Goal: Check status

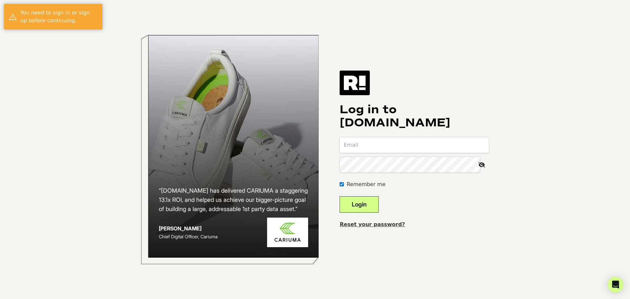
type input "shannon@farmhousefreshgoods.com"
click at [376, 201] on button "Login" at bounding box center [359, 204] width 39 height 16
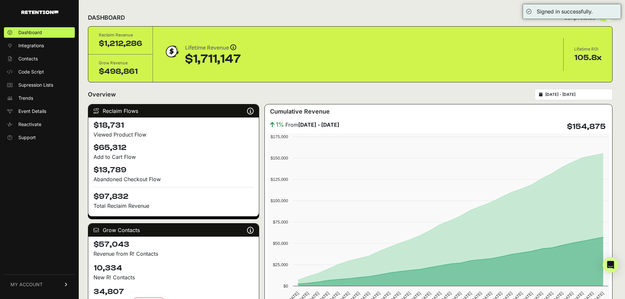
click at [603, 97] on input "[DATE] - [DATE]" at bounding box center [577, 94] width 63 height 5
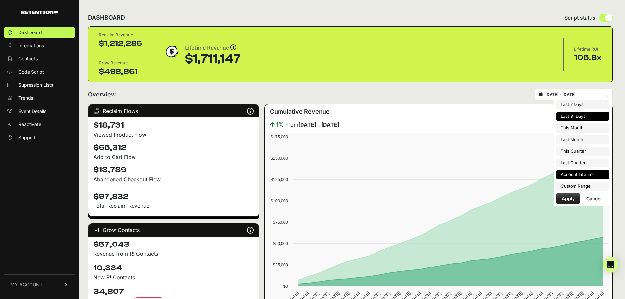
click at [594, 172] on li "Account Lifetime" at bounding box center [583, 174] width 53 height 9
type input "[DATE] - [DATE]"
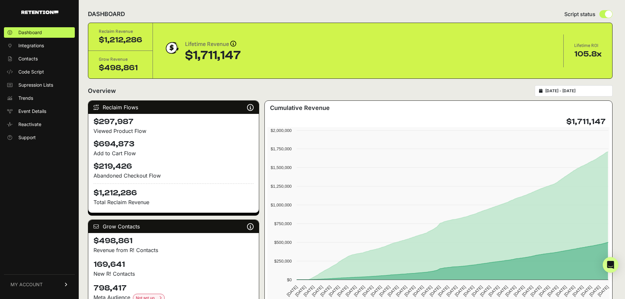
scroll to position [11, 0]
